Goal: Task Accomplishment & Management: Manage account settings

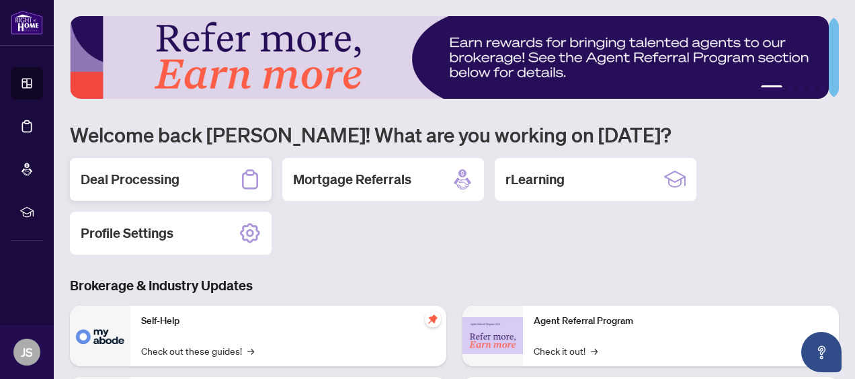
click at [122, 184] on h2 "Deal Processing" at bounding box center [130, 179] width 99 height 19
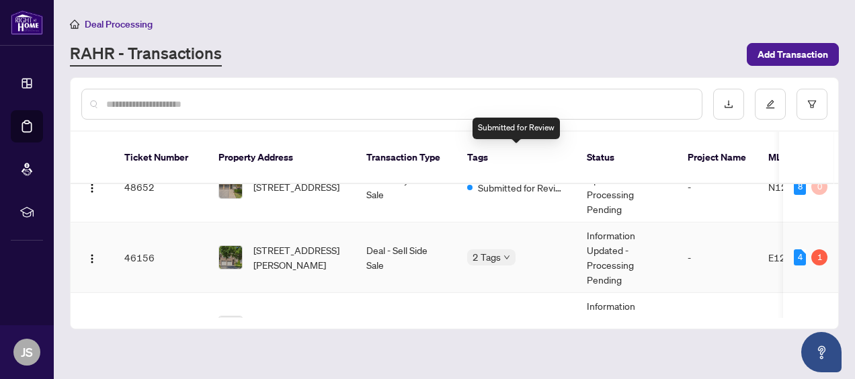
scroll to position [67, 0]
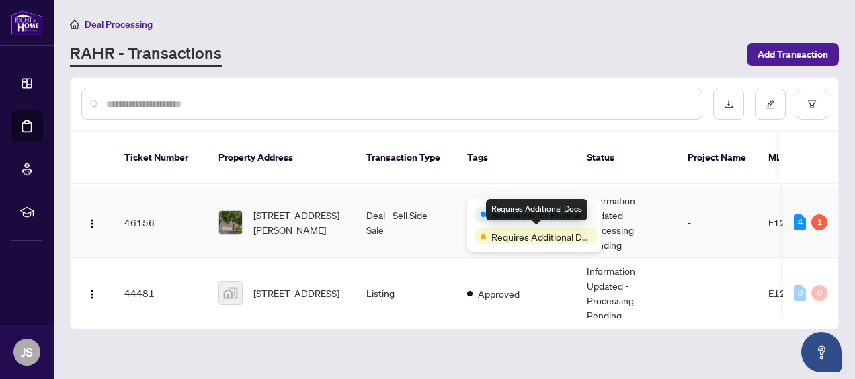
click at [514, 237] on span "Requires Additional Docs" at bounding box center [541, 236] width 101 height 15
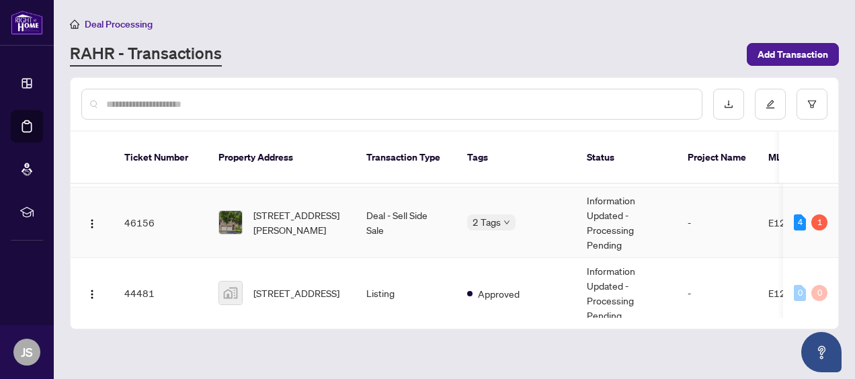
click at [440, 210] on td "Deal - Sell Side Sale" at bounding box center [406, 223] width 101 height 71
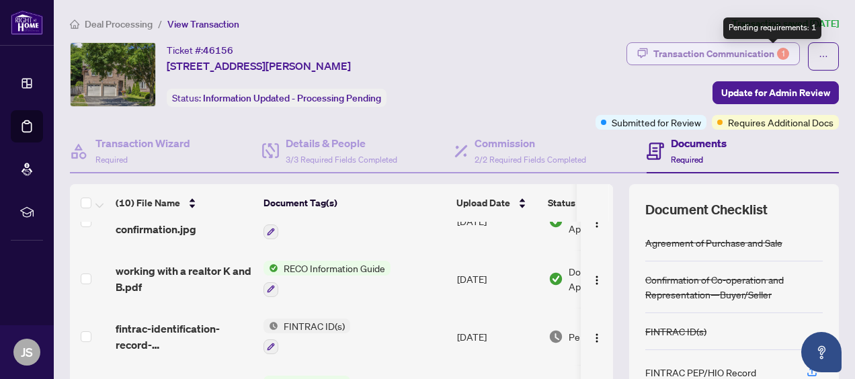
click at [763, 50] on div "Transaction Communication 1" at bounding box center [721, 54] width 136 height 22
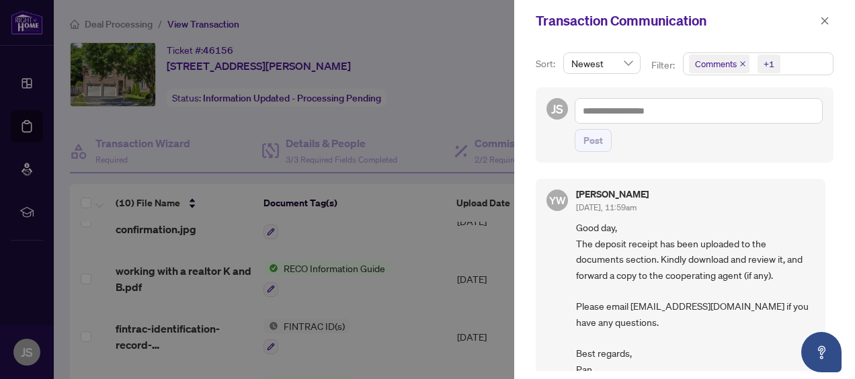
click at [450, 83] on div at bounding box center [427, 189] width 855 height 379
click at [819, 22] on button "button" at bounding box center [824, 21] width 17 height 16
